Goal: Task Accomplishment & Management: Manage account settings

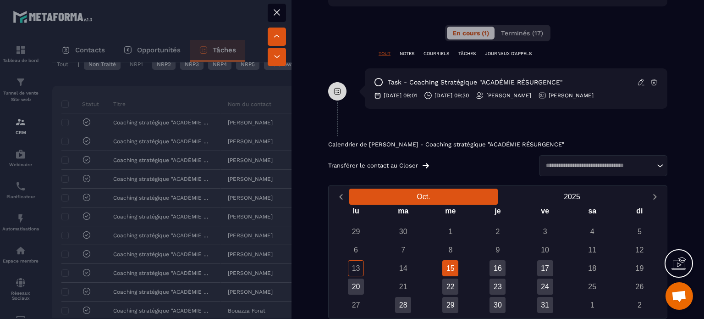
scroll to position [459, 0]
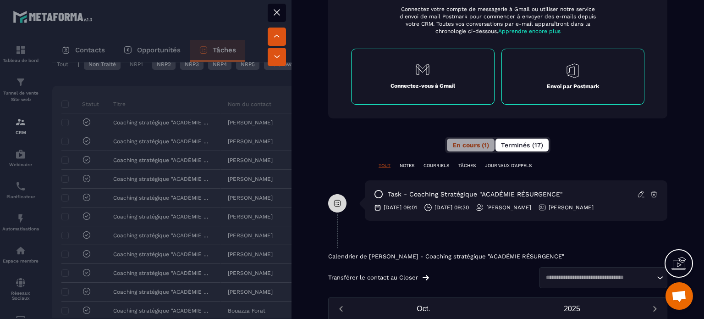
click at [513, 140] on button "Terminés (17)" at bounding box center [522, 145] width 53 height 13
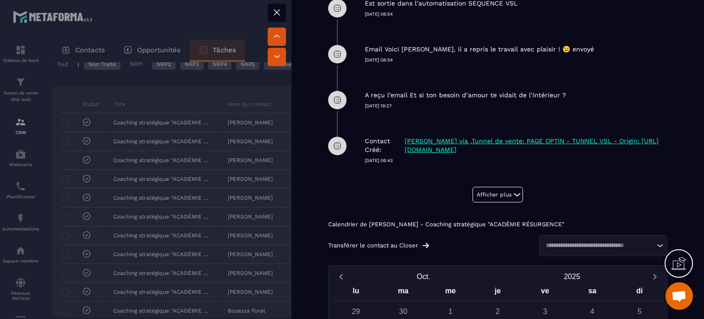
scroll to position [713, 0]
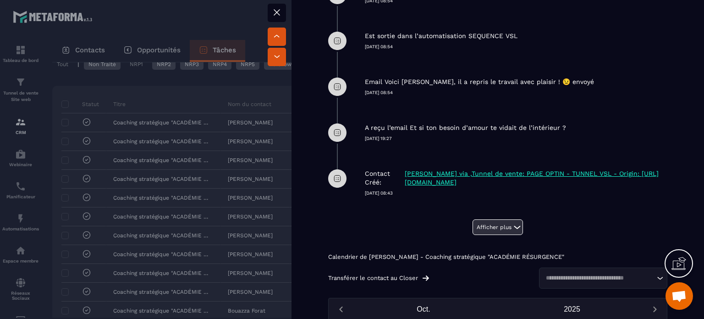
click at [490, 219] on button "Afficher plus" at bounding box center [498, 227] width 50 height 16
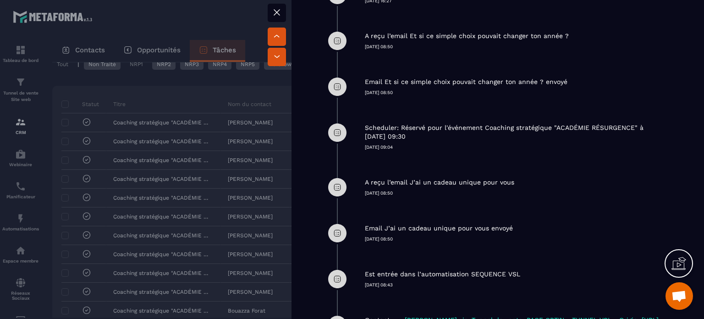
scroll to position [1309, 0]
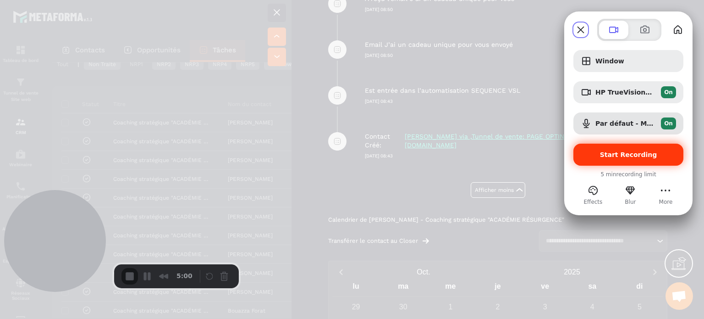
click at [616, 156] on span "Start Recording" at bounding box center [628, 154] width 57 height 7
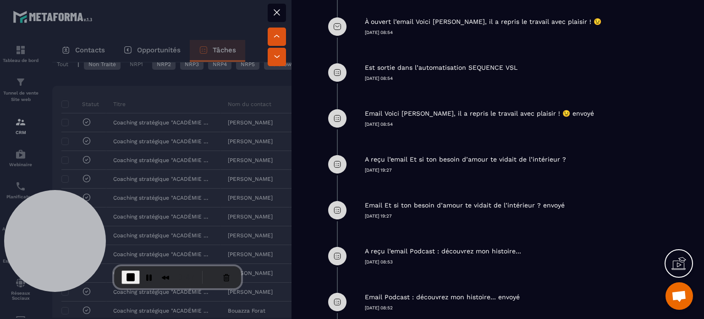
scroll to position [667, 0]
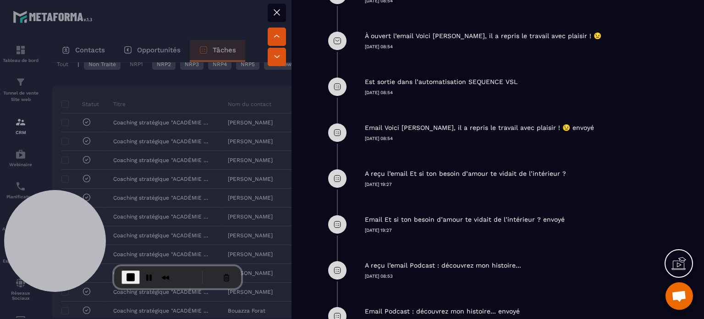
click at [276, 12] on icon at bounding box center [276, 12] width 11 height 11
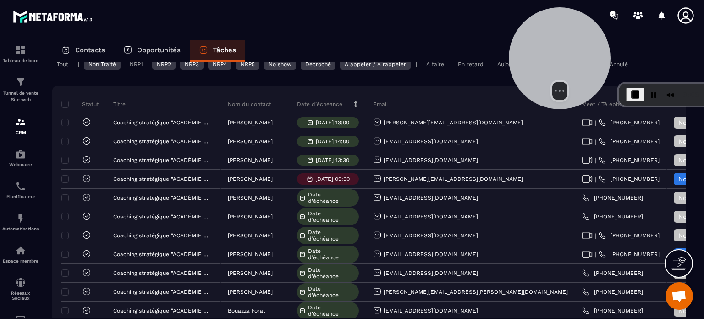
drag, startPoint x: 51, startPoint y: 223, endPoint x: 530, endPoint y: 50, distance: 509.0
click at [554, 41] on div at bounding box center [560, 58] width 102 height 102
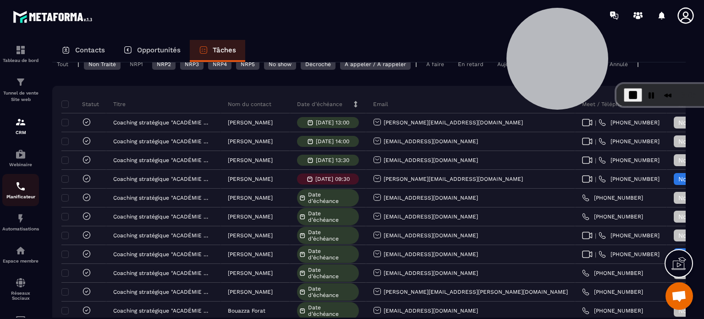
click at [19, 193] on div "Planificateur" at bounding box center [20, 190] width 37 height 18
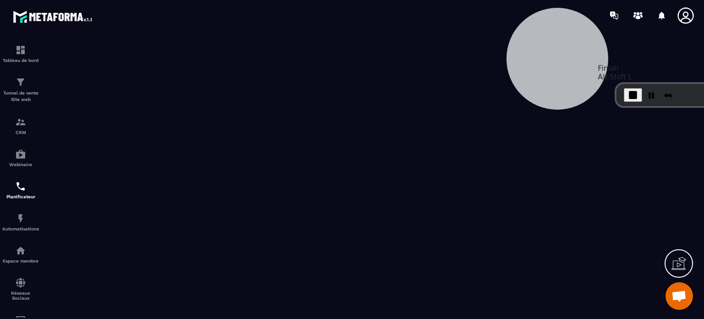
click at [630, 94] on span "End Recording" at bounding box center [633, 94] width 11 height 11
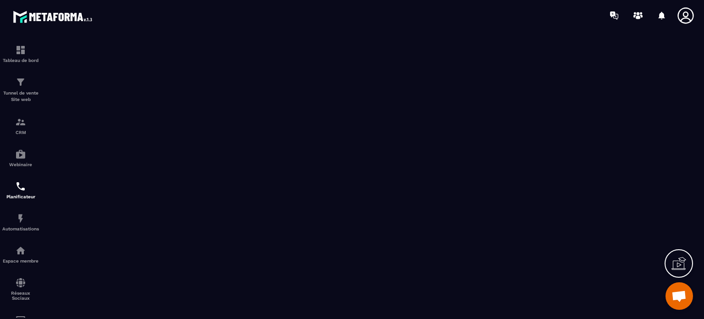
click at [684, 13] on icon at bounding box center [686, 15] width 16 height 16
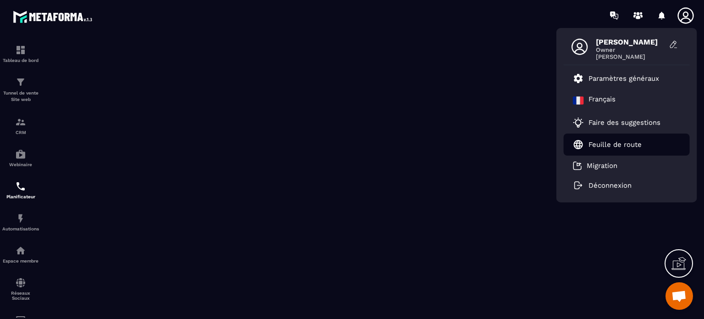
click at [602, 144] on p "Feuille de route" at bounding box center [615, 144] width 53 height 8
click at [640, 14] on icon at bounding box center [638, 15] width 15 height 15
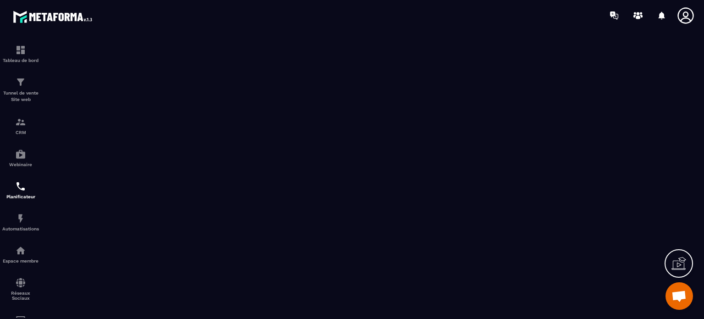
click at [684, 16] on icon at bounding box center [686, 15] width 16 height 16
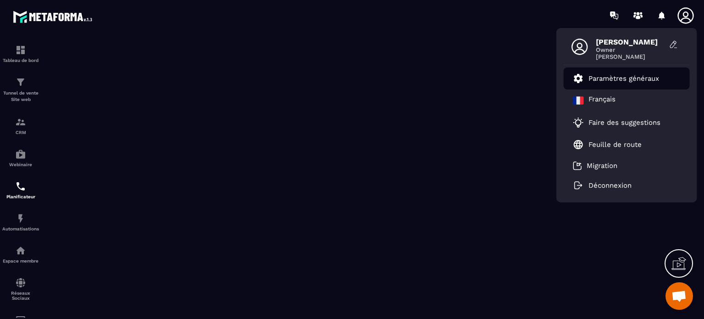
click at [616, 80] on p "Paramètres généraux" at bounding box center [624, 78] width 71 height 8
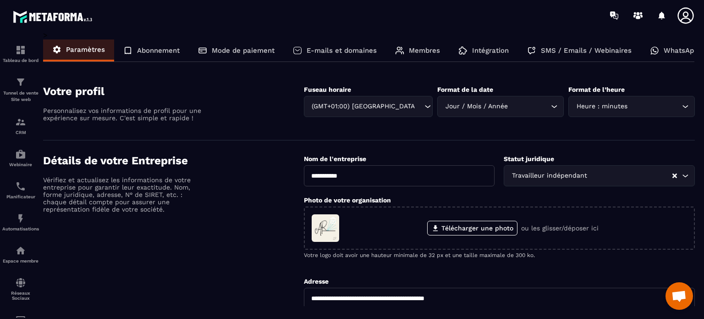
click at [427, 47] on p "Membres" at bounding box center [424, 50] width 31 height 8
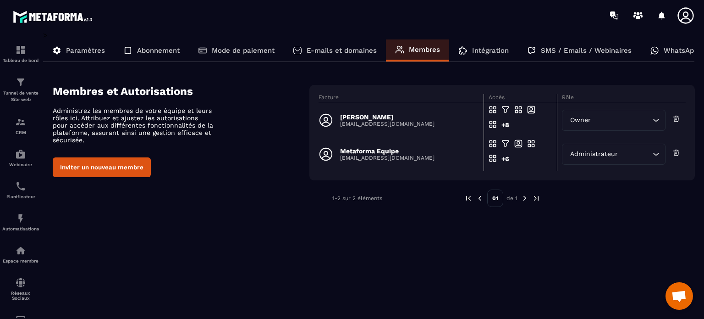
click at [120, 168] on button "Inviter un nouveau membre" at bounding box center [102, 167] width 98 height 20
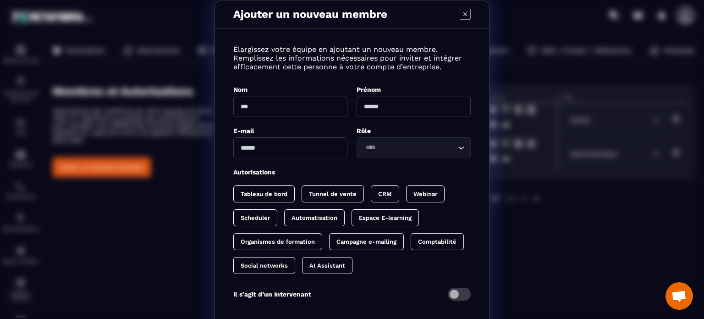
click at [271, 110] on input "Modal window" at bounding box center [290, 106] width 114 height 21
type input "****"
drag, startPoint x: 260, startPoint y: 105, endPoint x: 230, endPoint y: 105, distance: 29.4
click at [233, 105] on input "****" at bounding box center [290, 106] width 114 height 21
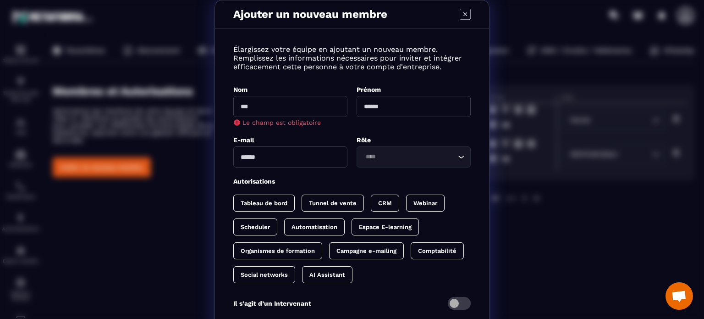
click at [365, 105] on input "Modal window" at bounding box center [414, 106] width 114 height 21
type input "****"
click at [275, 154] on input "Modal window" at bounding box center [290, 156] width 114 height 21
type input "**********"
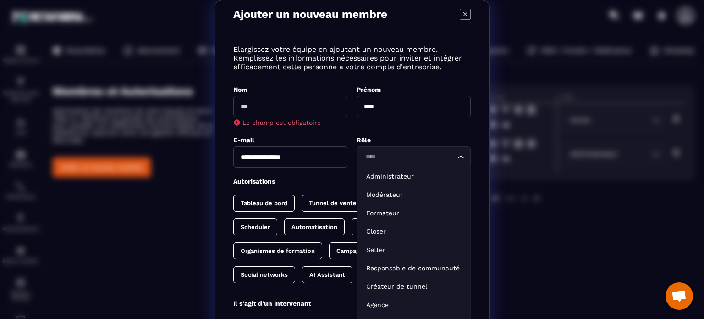
click at [382, 159] on input "Search for option" at bounding box center [409, 157] width 93 height 10
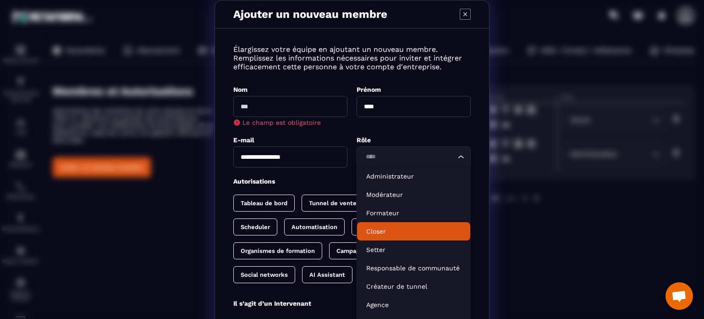
click at [373, 233] on p "Closer" at bounding box center [413, 231] width 95 height 9
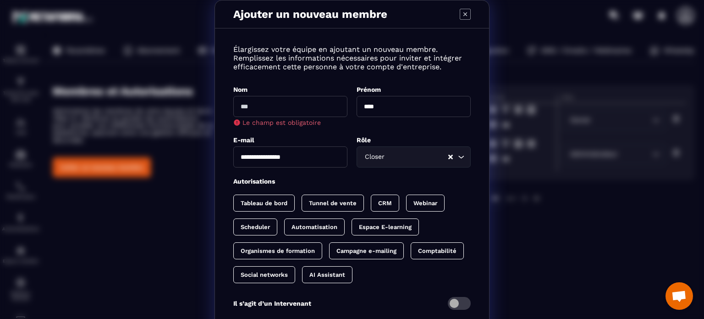
click at [263, 201] on p "Tableau de bord" at bounding box center [264, 202] width 47 height 7
click at [330, 203] on p "Tunnel de vente" at bounding box center [342, 202] width 48 height 7
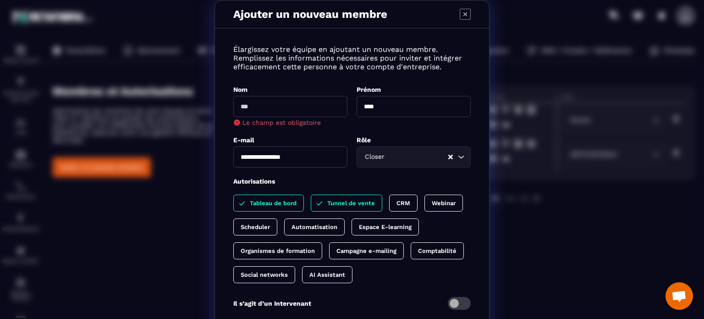
click at [390, 201] on div "CRM" at bounding box center [403, 202] width 28 height 17
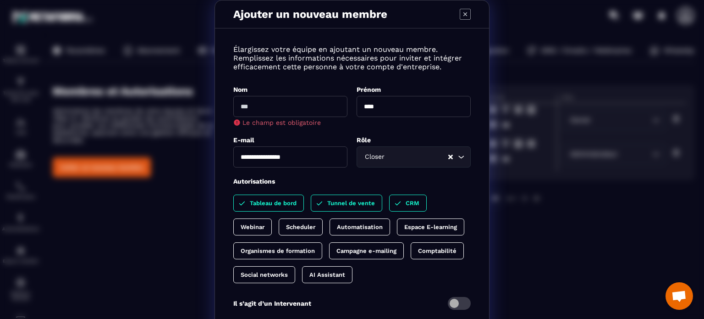
click at [265, 223] on p "Webinar" at bounding box center [253, 226] width 24 height 7
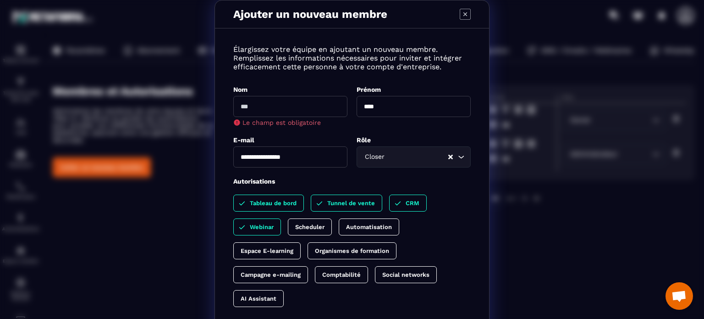
click at [373, 227] on p "Automatisation" at bounding box center [369, 226] width 46 height 7
click at [310, 227] on p "Scheduler" at bounding box center [309, 226] width 29 height 7
click at [261, 251] on p "Espace E-learning" at bounding box center [267, 250] width 53 height 7
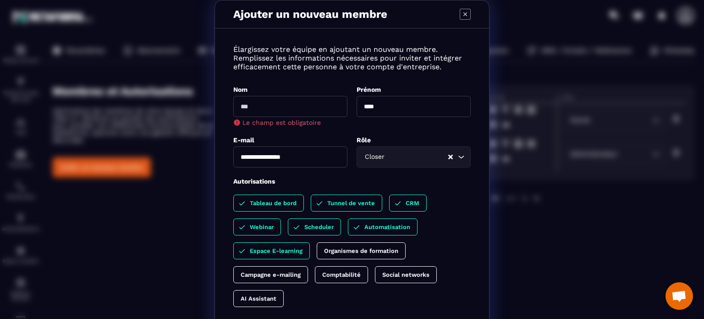
click at [335, 247] on p "Organismes de formation" at bounding box center [361, 250] width 74 height 7
click at [387, 277] on p "Social networks" at bounding box center [405, 274] width 47 height 7
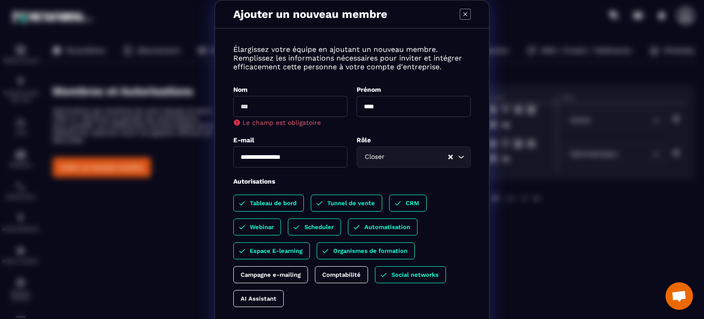
click at [354, 277] on p "Comptabilité" at bounding box center [341, 274] width 39 height 7
click at [284, 273] on p "Campagne e-mailing" at bounding box center [271, 274] width 60 height 7
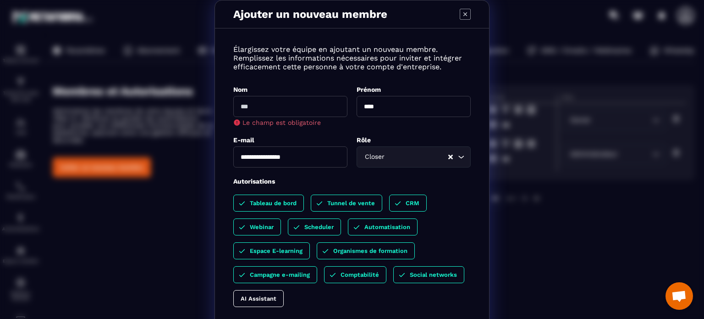
click at [262, 297] on p "AI Assistant" at bounding box center [259, 298] width 36 height 7
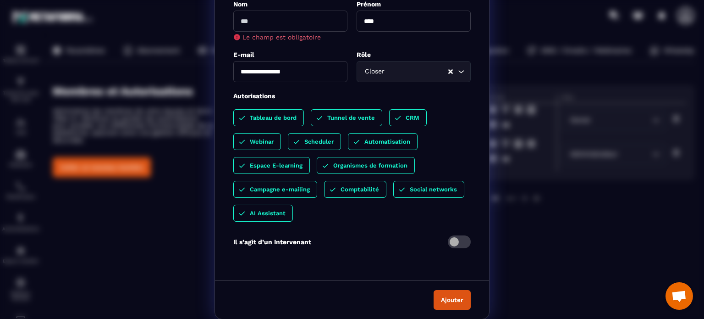
click at [464, 238] on span "Modal window" at bounding box center [459, 241] width 23 height 13
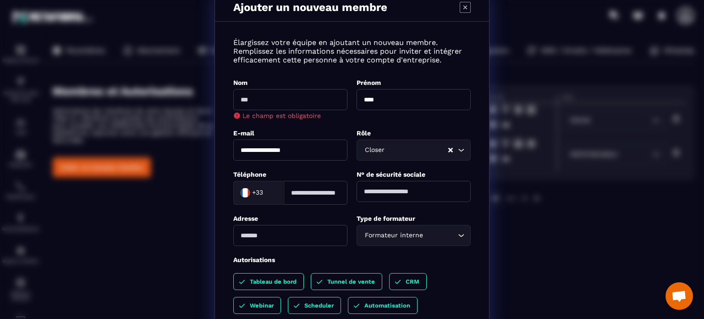
scroll to position [0, 0]
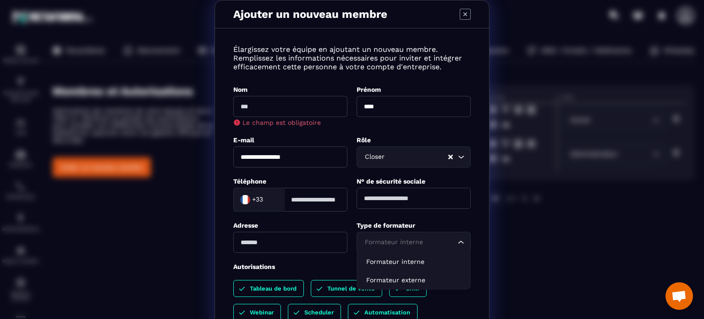
click at [457, 245] on icon "Search for option" at bounding box center [461, 242] width 9 height 9
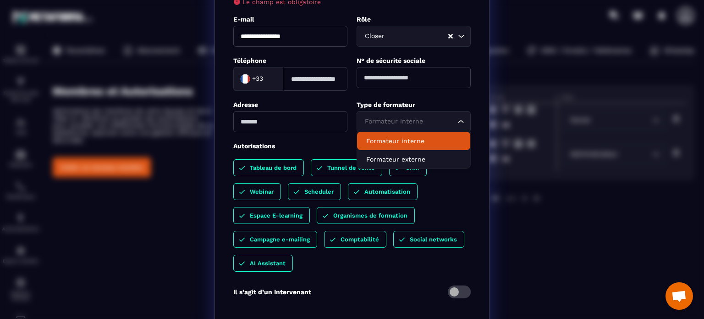
scroll to position [171, 0]
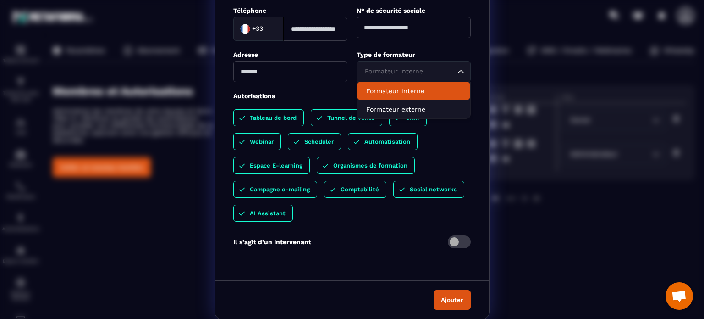
click at [448, 242] on span "Modal window" at bounding box center [459, 241] width 23 height 13
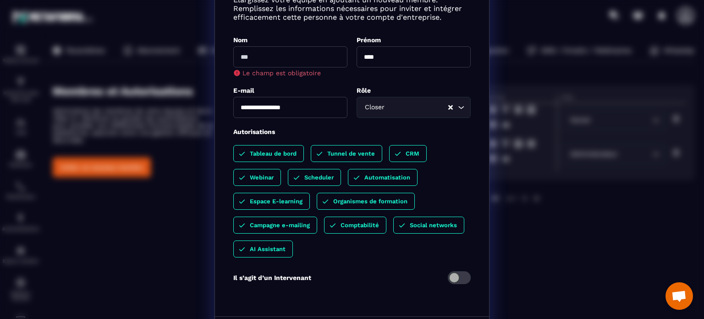
scroll to position [0, 0]
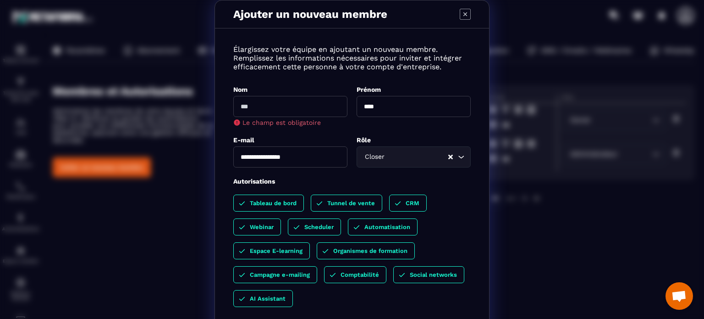
click at [455, 184] on div "Autorisations" at bounding box center [352, 181] width 238 height 9
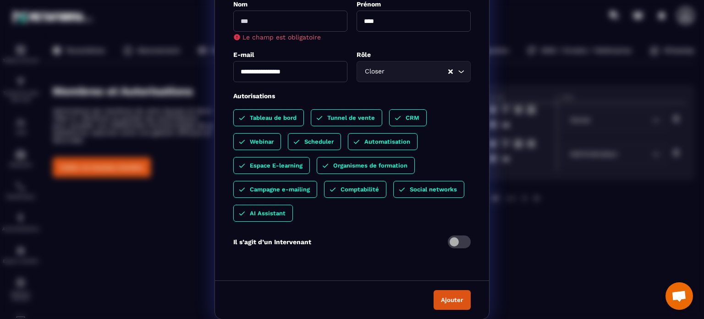
click at [448, 296] on button "Ajouter" at bounding box center [452, 300] width 37 height 20
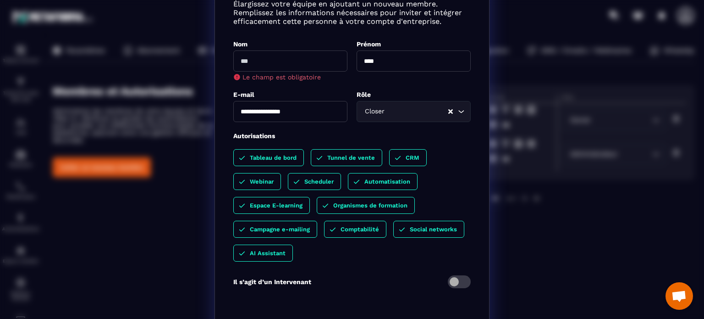
scroll to position [0, 0]
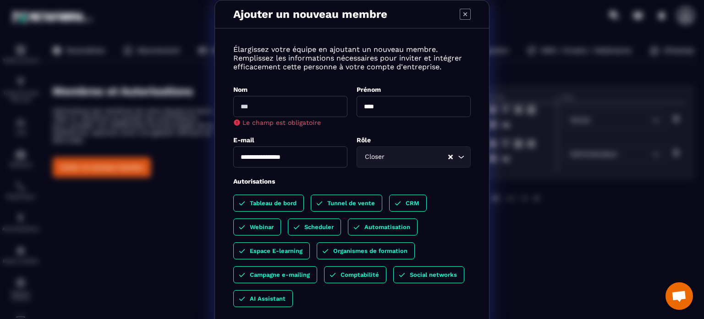
click at [264, 108] on input "Modal window" at bounding box center [290, 106] width 114 height 21
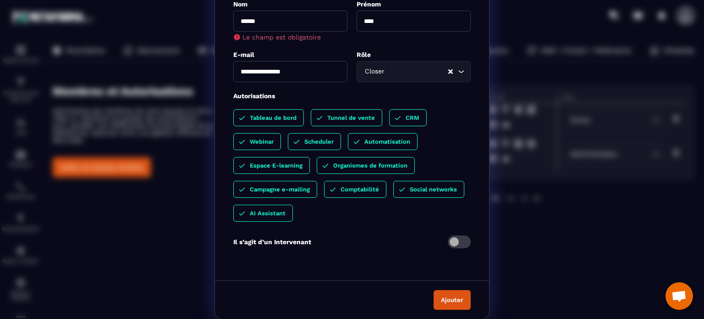
type input "******"
click at [442, 301] on button "Ajouter" at bounding box center [452, 300] width 37 height 20
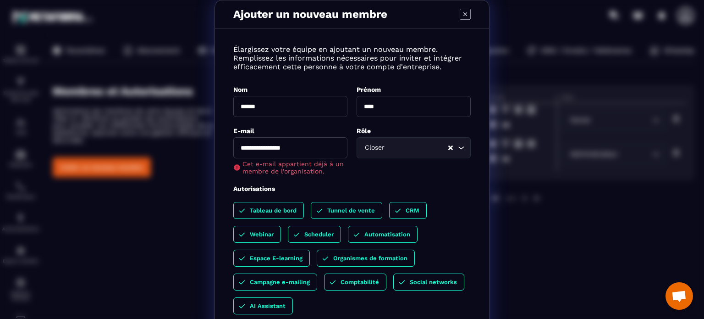
click at [298, 147] on input "**********" at bounding box center [290, 147] width 114 height 21
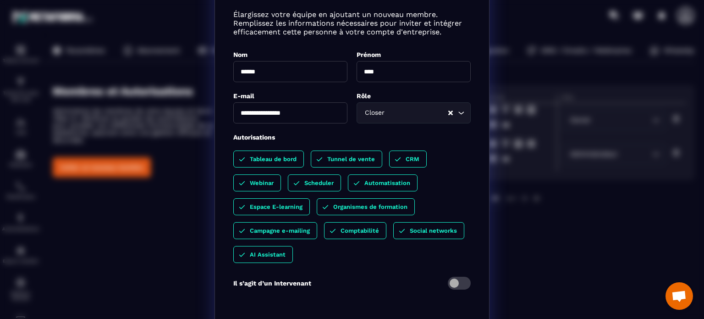
scroll to position [76, 0]
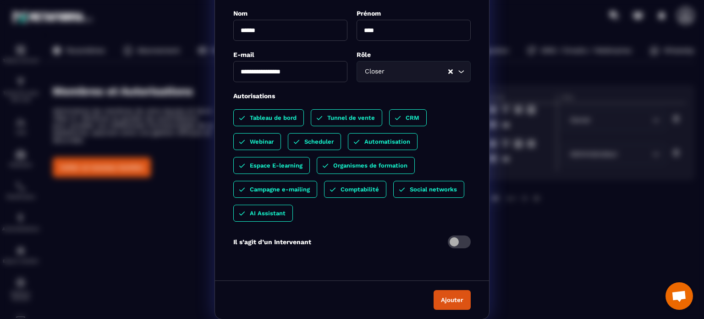
click at [449, 301] on button "Ajouter" at bounding box center [452, 300] width 37 height 20
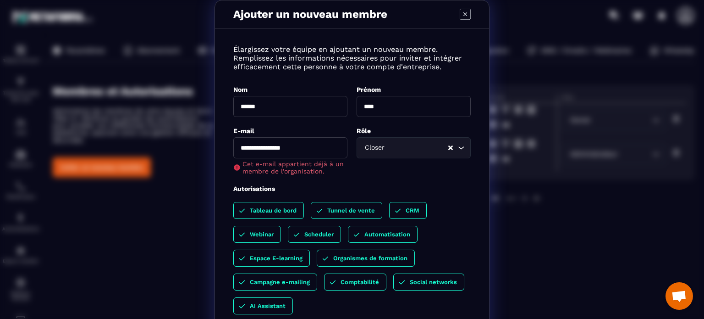
scroll to position [0, 0]
click at [463, 13] on icon "Modal window" at bounding box center [465, 14] width 11 height 11
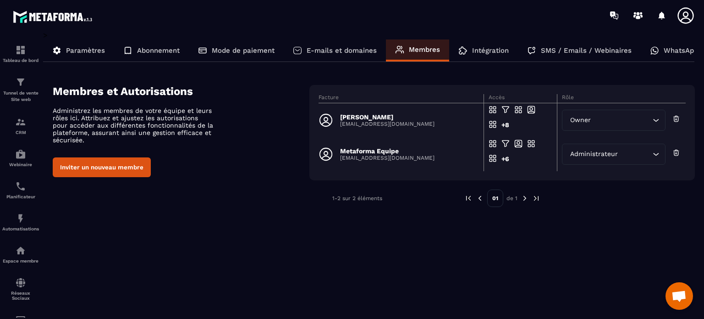
click at [332, 50] on p "E-mails et domaines" at bounding box center [342, 50] width 70 height 8
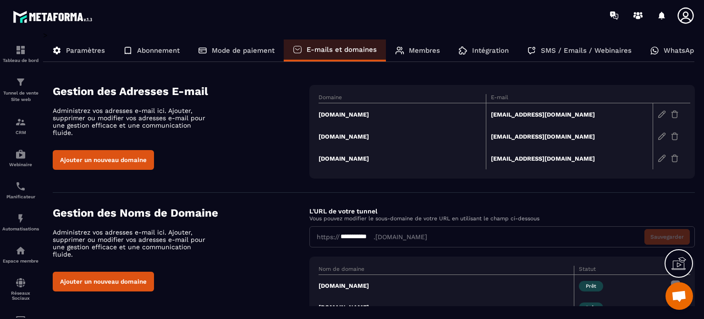
drag, startPoint x: 502, startPoint y: 135, endPoint x: 253, endPoint y: 118, distance: 250.1
click at [252, 120] on div "Gestion des Adresses E-mail Administrez vos adresses e-mail ici. Ajouter, suppr…" at bounding box center [181, 127] width 257 height 85
click at [541, 134] on td "[EMAIL_ADDRESS][DOMAIN_NAME]" at bounding box center [569, 136] width 167 height 22
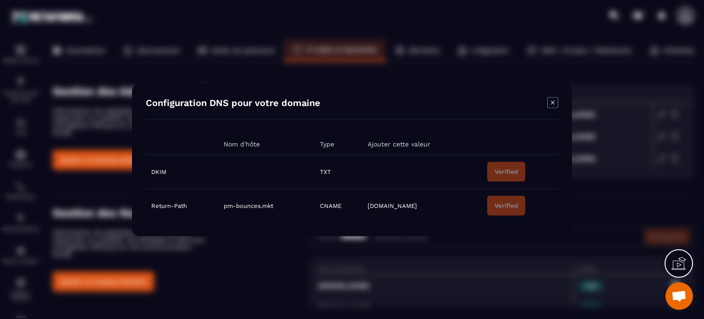
click at [552, 102] on icon "Modal window" at bounding box center [553, 102] width 11 height 11
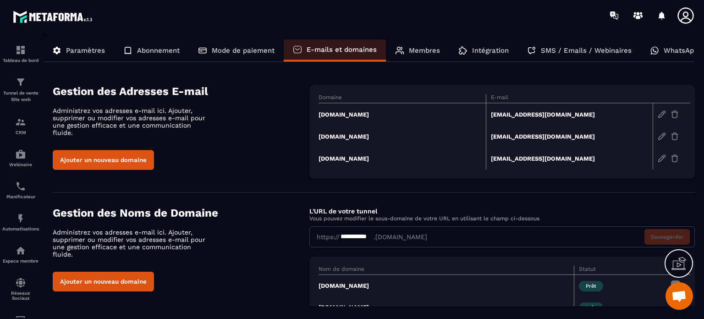
drag, startPoint x: 503, startPoint y: 134, endPoint x: 287, endPoint y: 120, distance: 216.0
click at [287, 120] on div "Gestion des Adresses E-mail Administrez vos adresses e-mail ici. Ajouter, suppr…" at bounding box center [181, 127] width 257 height 85
drag, startPoint x: 488, startPoint y: 138, endPoint x: 575, endPoint y: 139, distance: 86.7
click at [575, 139] on td "[EMAIL_ADDRESS][DOMAIN_NAME]" at bounding box center [569, 136] width 167 height 22
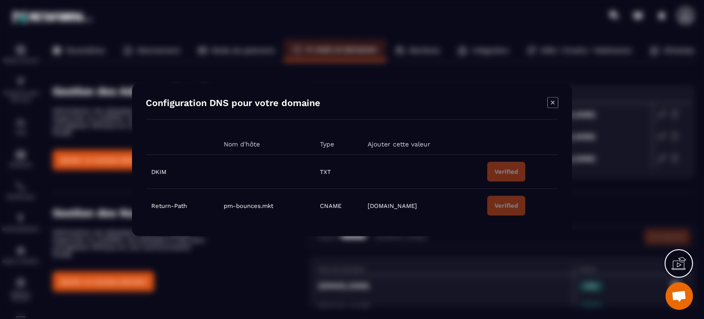
click at [550, 104] on icon "Modal window" at bounding box center [553, 102] width 11 height 11
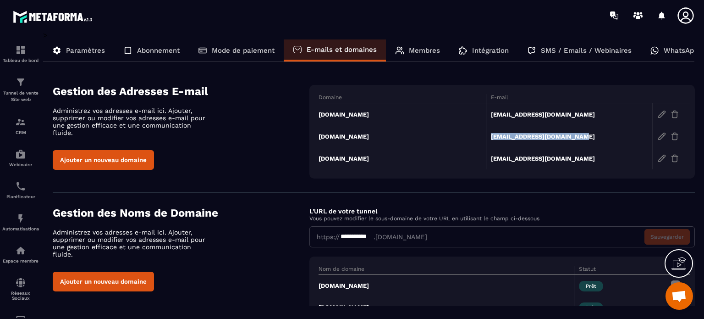
drag, startPoint x: 581, startPoint y: 135, endPoint x: 492, endPoint y: 141, distance: 89.1
click at [492, 141] on td "[EMAIL_ADDRESS][DOMAIN_NAME]" at bounding box center [569, 136] width 167 height 22
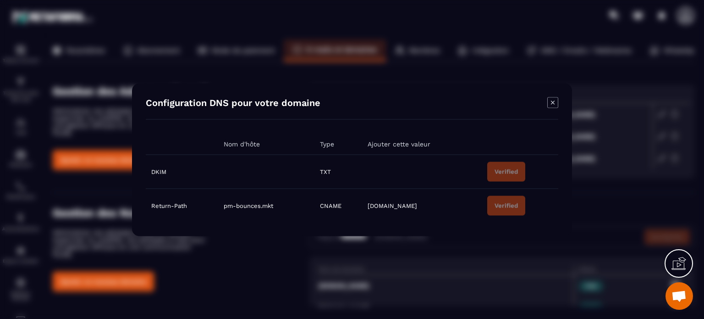
click at [554, 104] on icon "Modal window" at bounding box center [553, 102] width 11 height 11
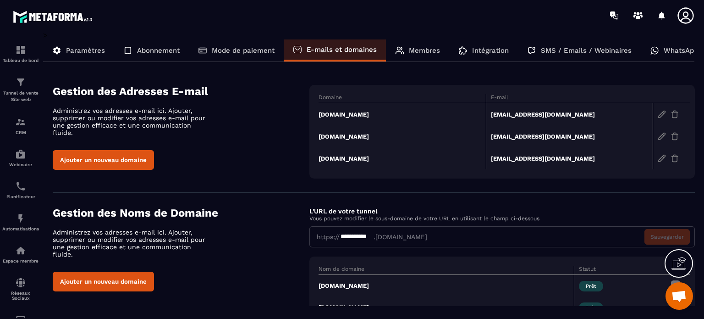
drag, startPoint x: 506, startPoint y: 135, endPoint x: 479, endPoint y: 10, distance: 128.1
click at [479, 10] on div at bounding box center [406, 15] width 597 height 31
click at [481, 50] on p "Intégration" at bounding box center [490, 50] width 37 height 8
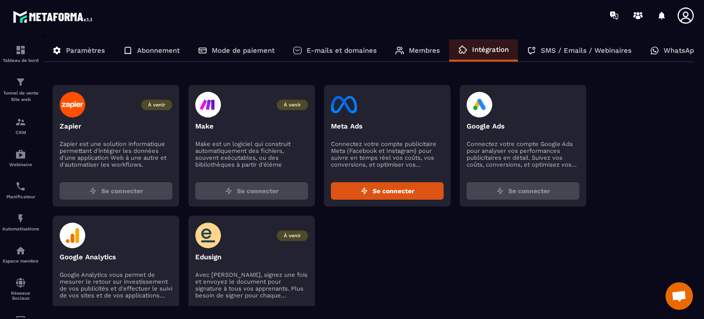
click at [437, 22] on div at bounding box center [406, 15] width 597 height 31
click at [86, 50] on p "Paramètres" at bounding box center [85, 50] width 39 height 8
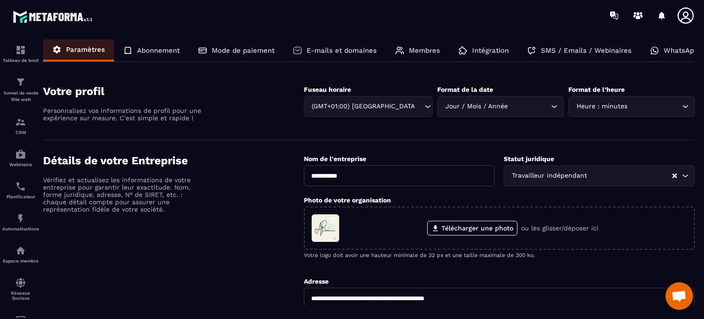
click at [562, 50] on p "SMS / Emails / Webinaires" at bounding box center [586, 50] width 91 height 8
